Goal: Information Seeking & Learning: Learn about a topic

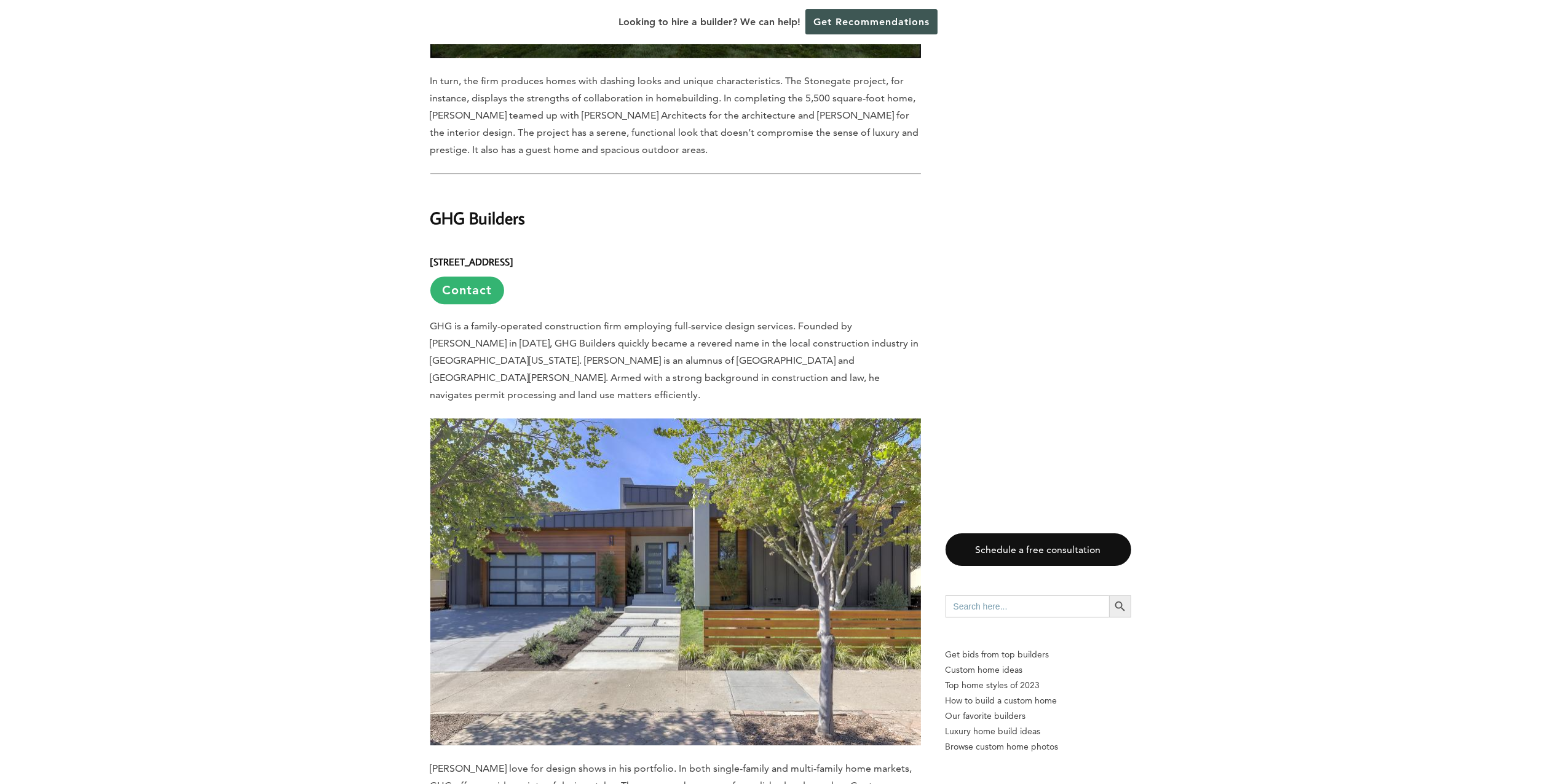
scroll to position [6774, 0]
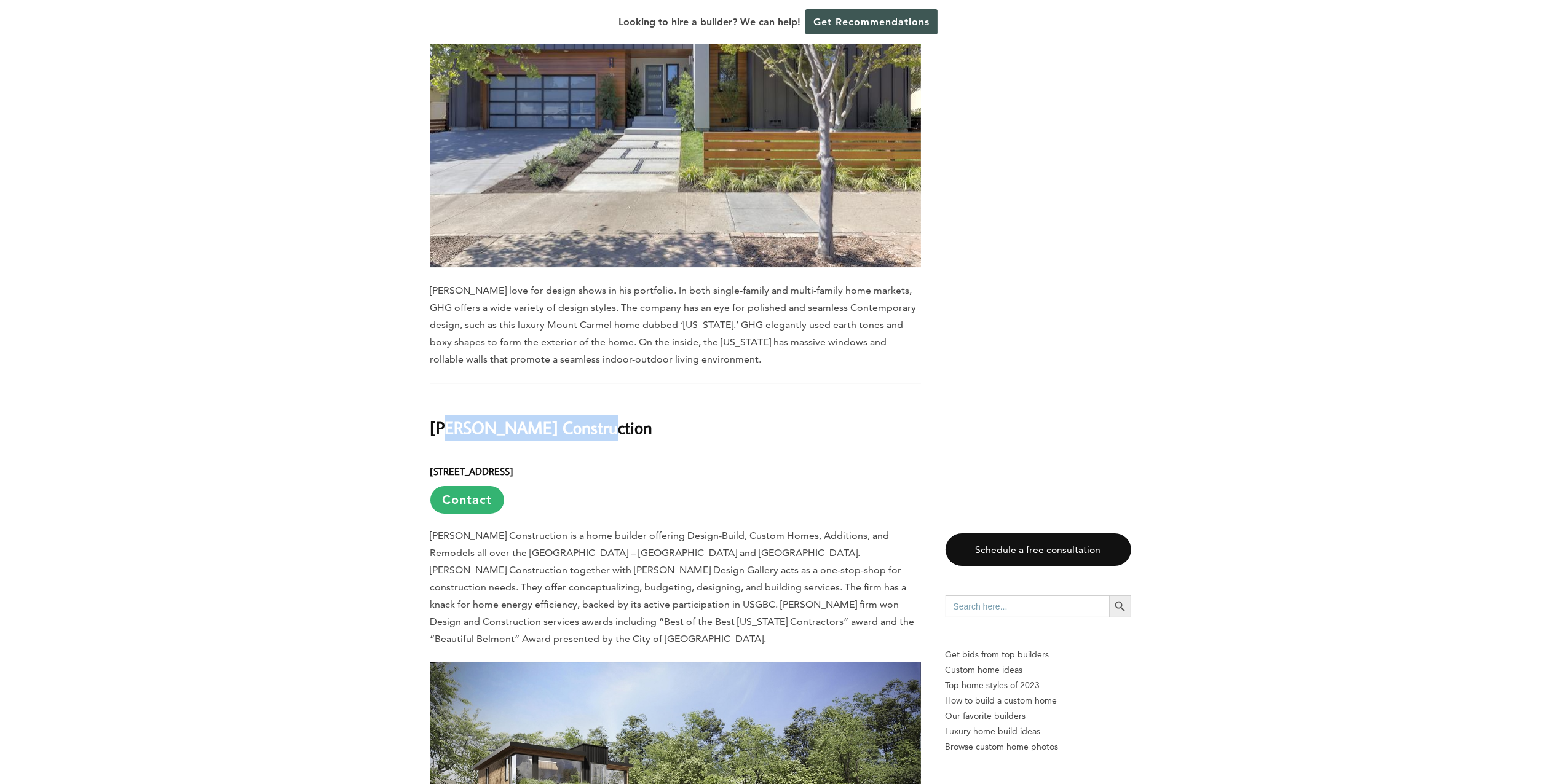
drag, startPoint x: 590, startPoint y: 303, endPoint x: 448, endPoint y: 306, distance: 142.0
click at [448, 398] on h2 "[PERSON_NAME] Construction" at bounding box center [675, 419] width 491 height 42
click at [602, 398] on h2 "[PERSON_NAME] Construction" at bounding box center [675, 419] width 491 height 42
drag, startPoint x: 598, startPoint y: 300, endPoint x: 429, endPoint y: 310, distance: 169.3
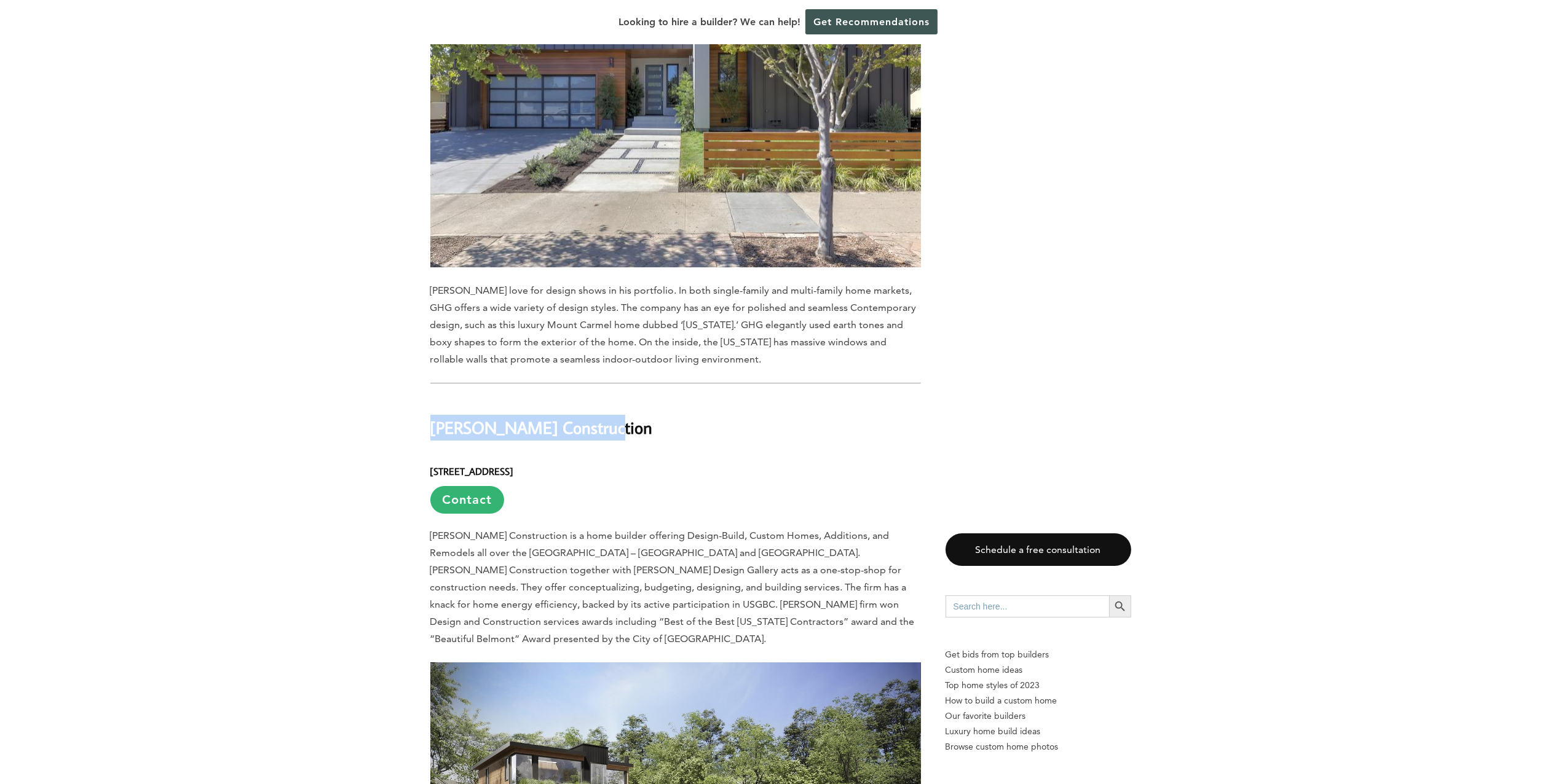
copy h2 "[PERSON_NAME] Construction"
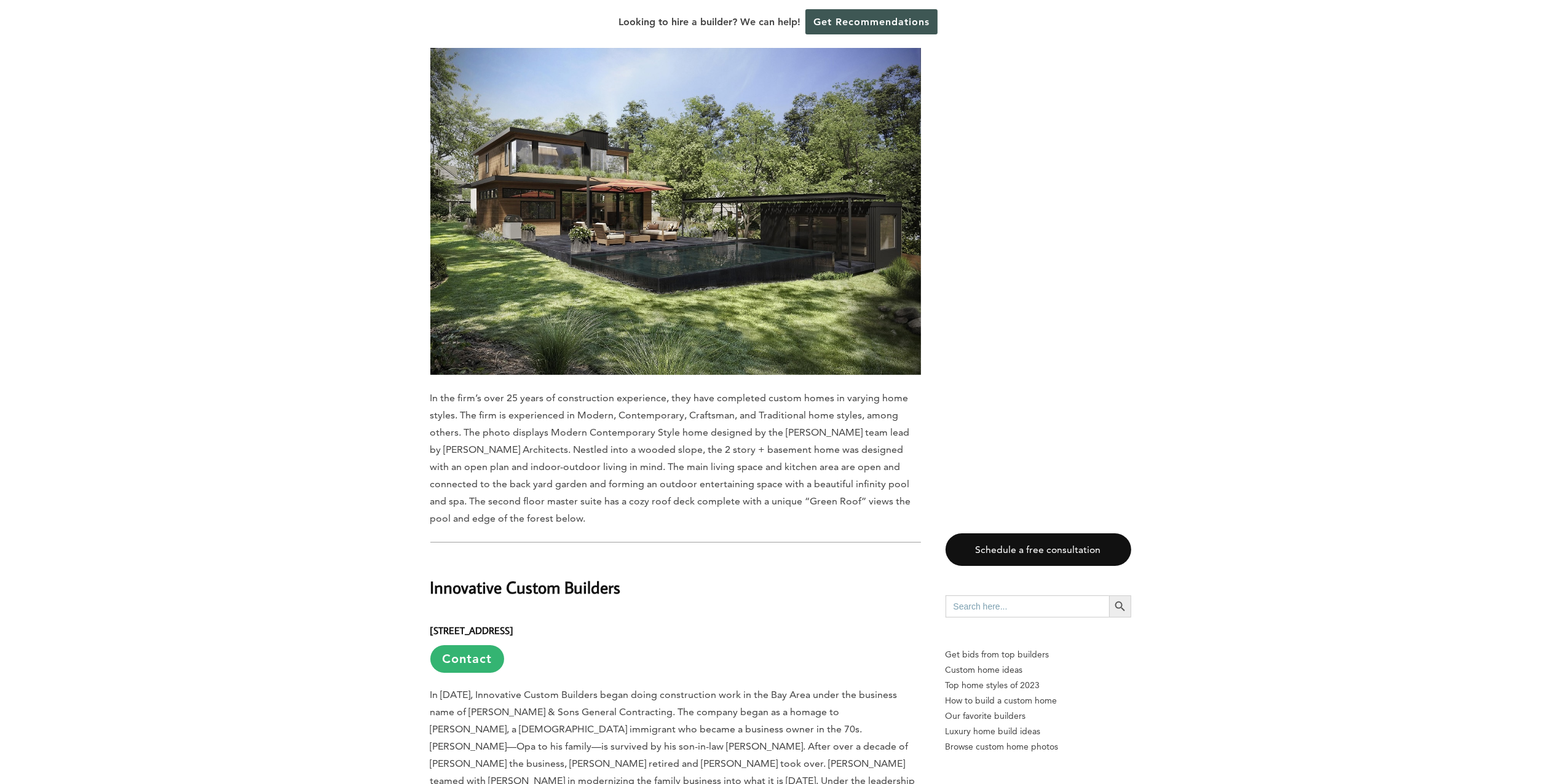
scroll to position [7525, 0]
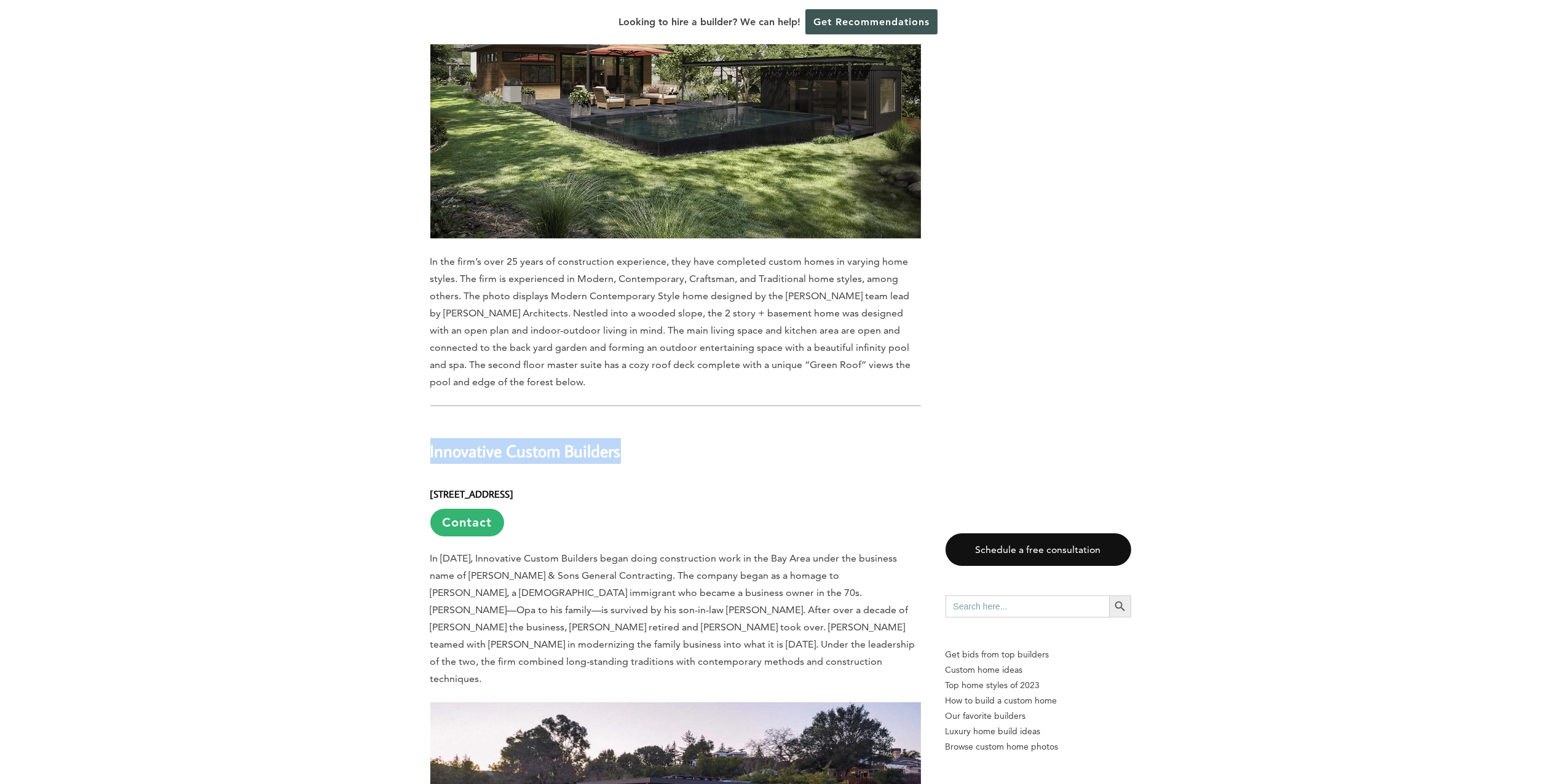
drag, startPoint x: 416, startPoint y: 323, endPoint x: 681, endPoint y: 329, distance: 265.1
copy h2 "Innovative Custom Builders"
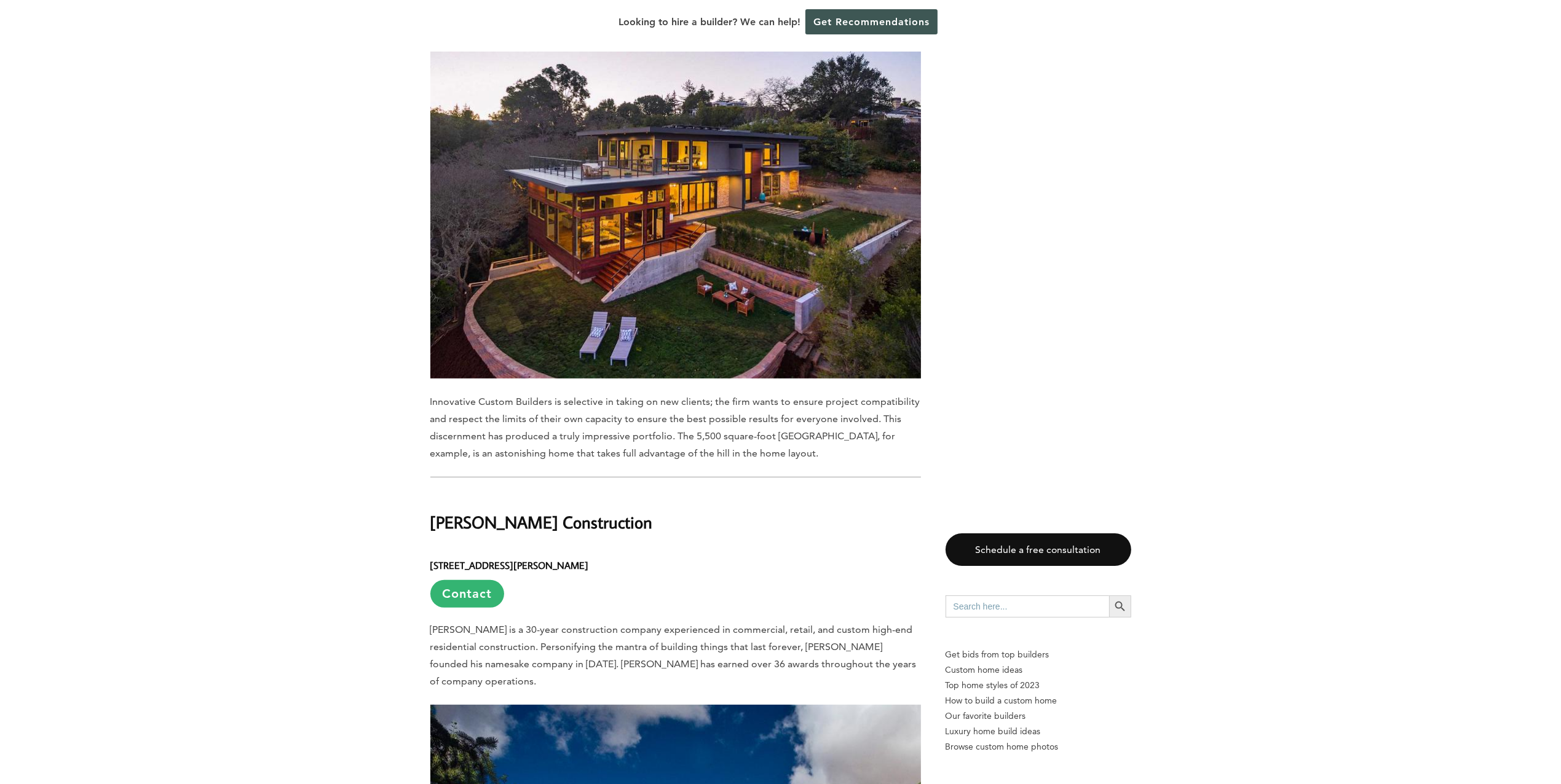
scroll to position [8276, 0]
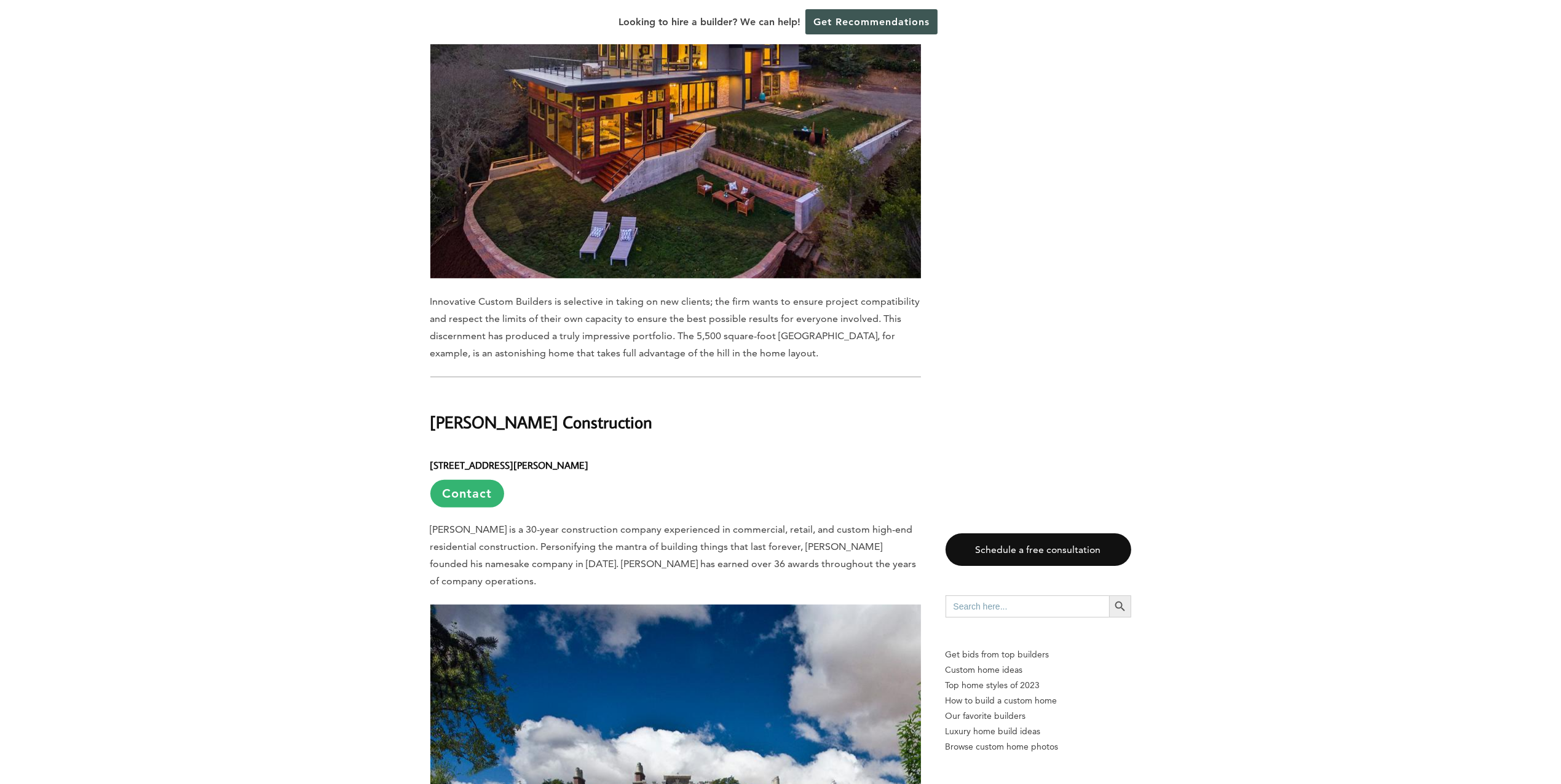
click at [642, 392] on h2 "[PERSON_NAME] Construction" at bounding box center [675, 413] width 491 height 42
drag, startPoint x: 561, startPoint y: 266, endPoint x: 449, endPoint y: 262, distance: 112.1
click at [449, 392] on h2 "[PERSON_NAME] Construction" at bounding box center [675, 413] width 491 height 42
copy div "[PERSON_NAME] Construction"
